Goal: Task Accomplishment & Management: Manage account settings

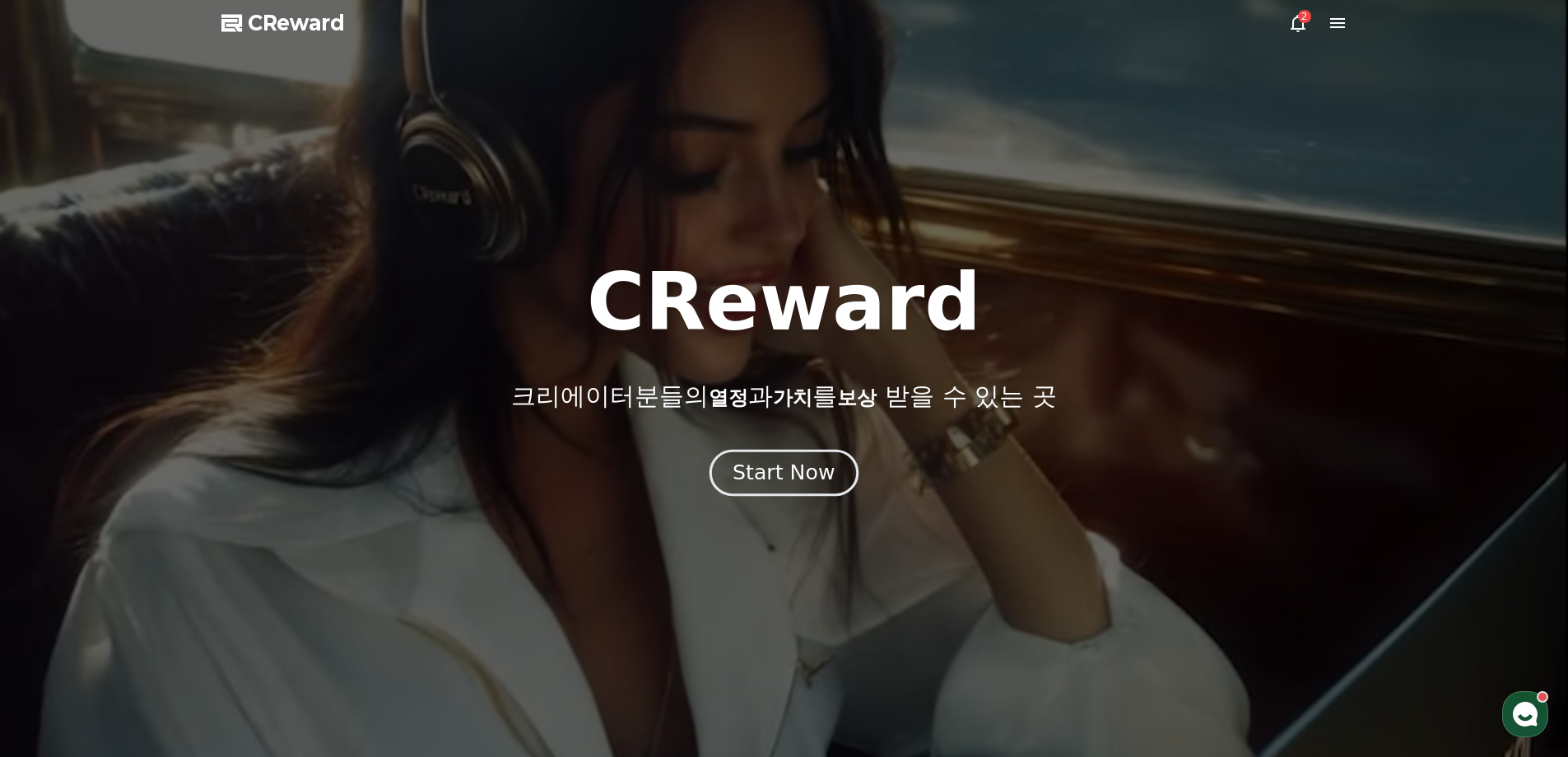
click at [766, 488] on button "Start Now" at bounding box center [783, 472] width 149 height 47
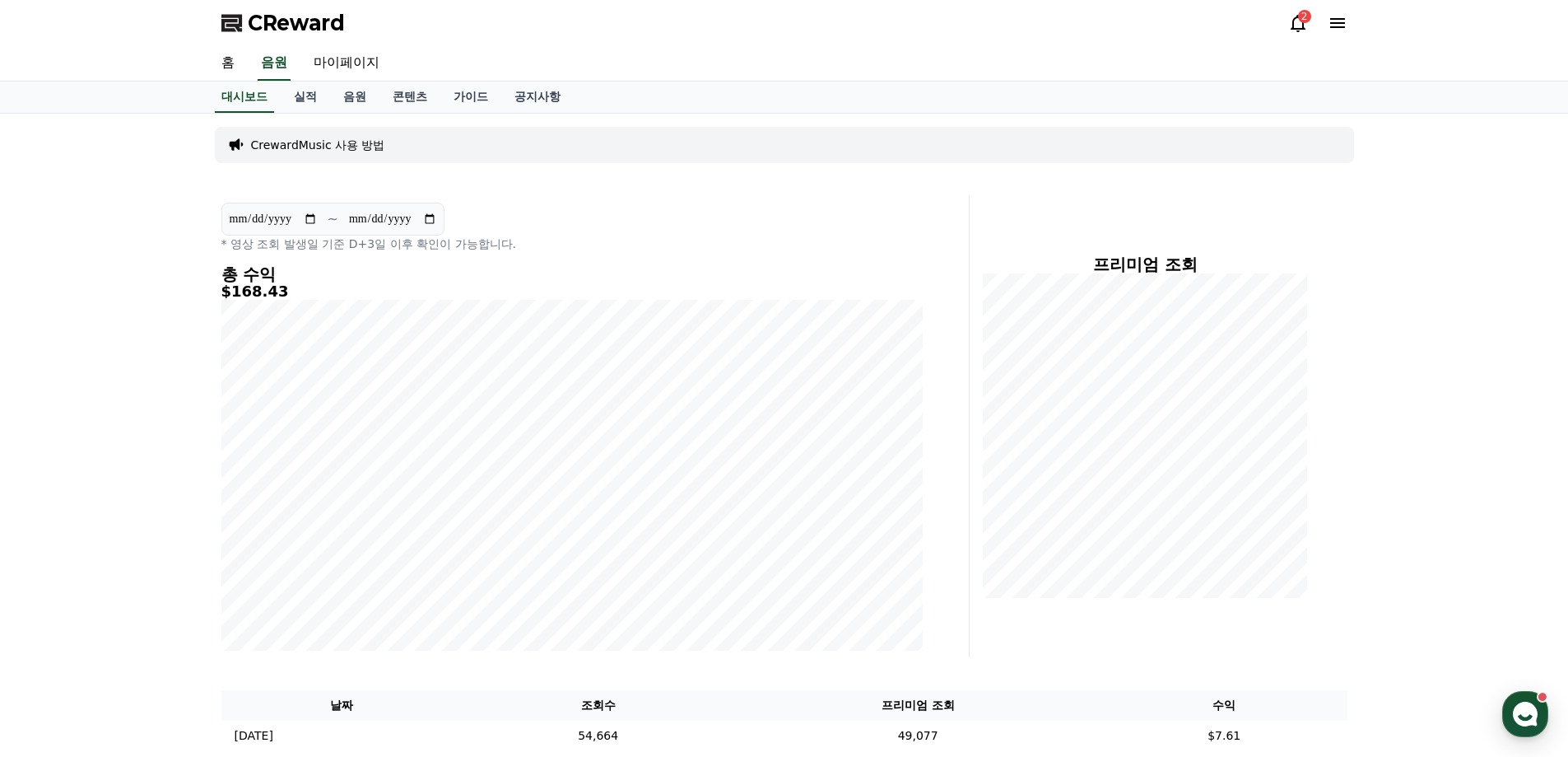
click at [775, 32] on icon at bounding box center [1298, 23] width 19 height 19
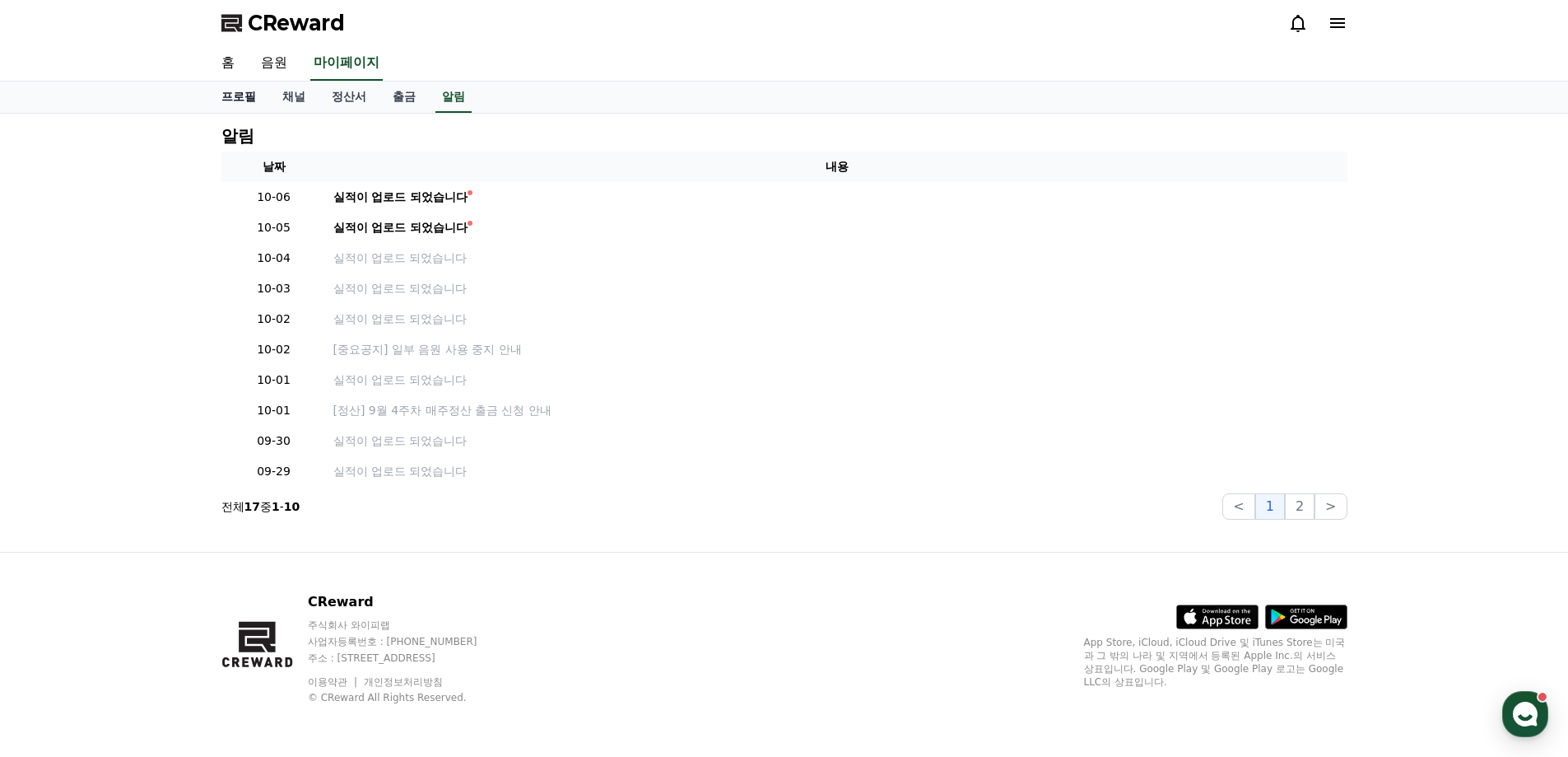
click at [242, 94] on link "프로필" at bounding box center [238, 98] width 61 height 32
select select "**********"
